Goal: Task Accomplishment & Management: Complete application form

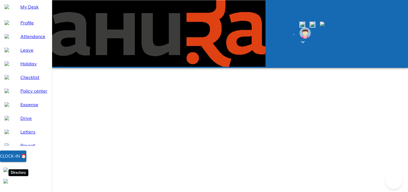
select select "10"
click at [31, 161] on div "Clock-in ⏰" at bounding box center [26, 169] width 52 height 39
click at [26, 160] on div "Clock-in ⏰" at bounding box center [13, 155] width 26 height 7
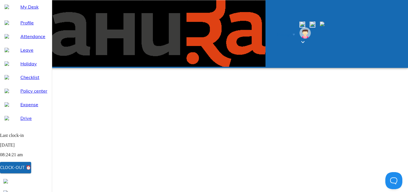
type input "[DATE]"
type input "3"
type input "10"
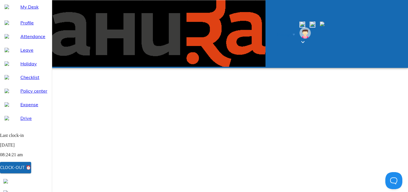
type input "2025"
type textarea "x"
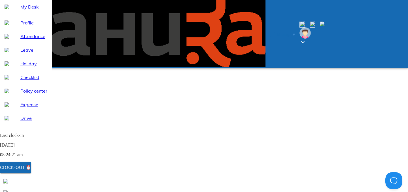
type textarea "W"
type textarea "x"
type textarea "WF"
type textarea "x"
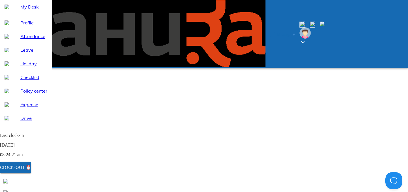
type textarea "WFH"
type textarea "x"
type textarea "WFH"
type textarea "x"
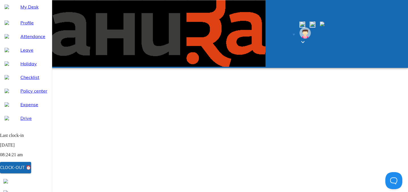
scroll to position [0, 0]
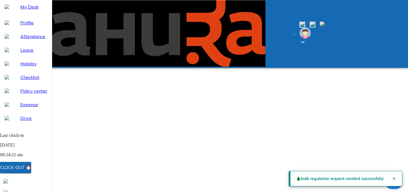
click at [46, 14] on div "My Desk" at bounding box center [26, 7] width 52 height 14
